Goal: Task Accomplishment & Management: Manage account settings

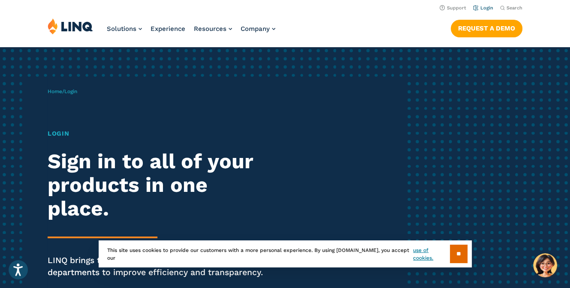
click at [489, 9] on link "Login" at bounding box center [483, 8] width 20 height 6
